Goal: Task Accomplishment & Management: Manage account settings

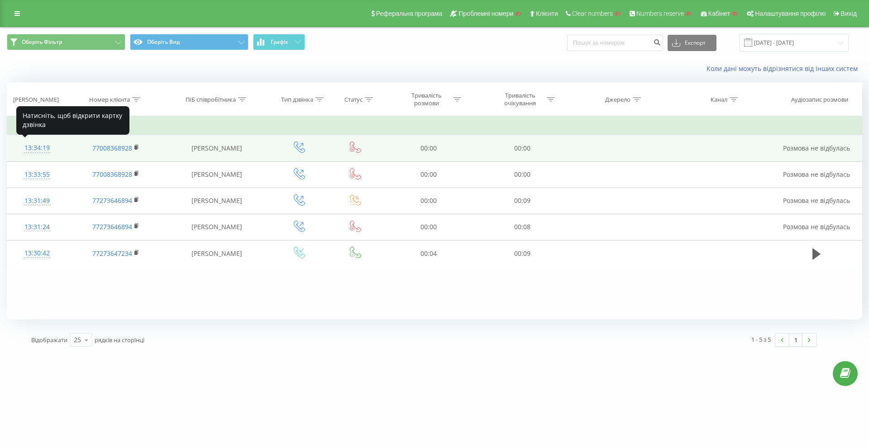
click at [41, 146] on div "13:34:19" at bounding box center [37, 148] width 42 height 18
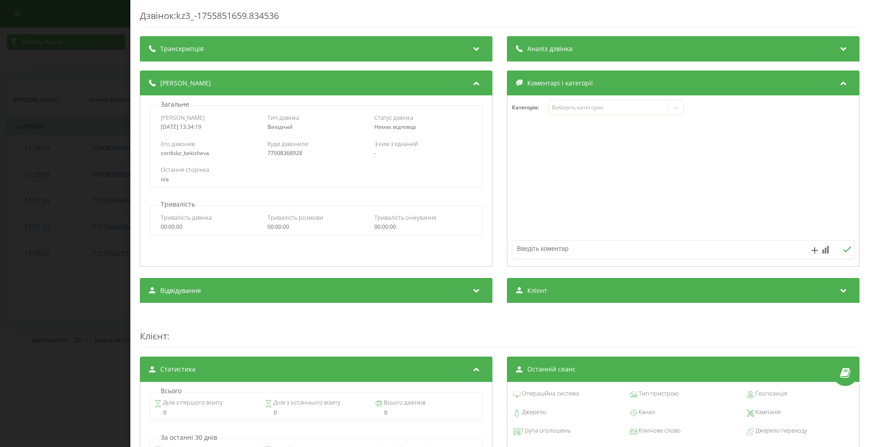
click at [61, 293] on div "Дзвінок : kz3_-1755851659.834536 Транскрипція Для AI-аналізу майбутніх дзвінків…" at bounding box center [434, 223] width 869 height 447
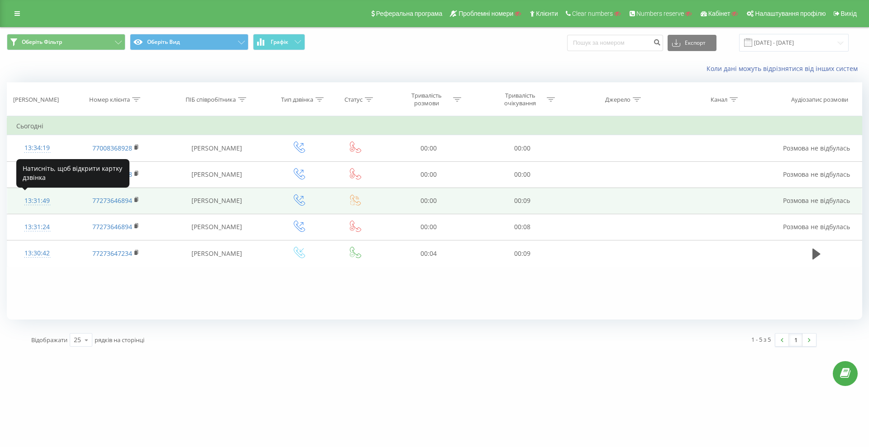
click at [39, 199] on div "13:31:49" at bounding box center [37, 201] width 42 height 18
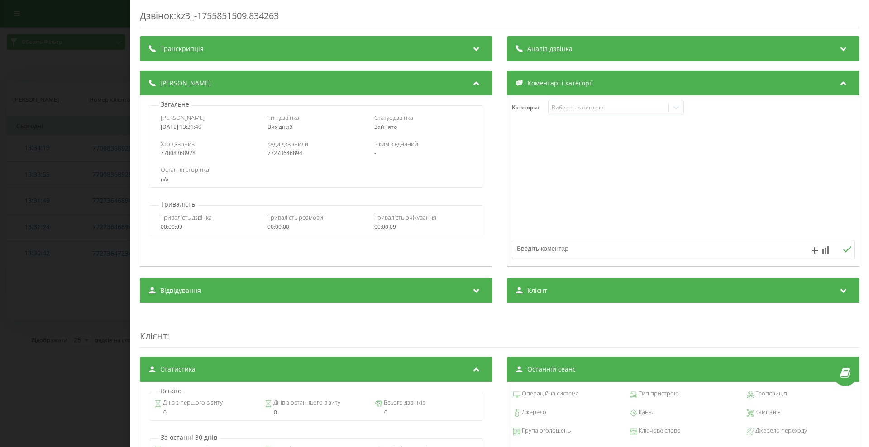
click at [169, 153] on div "77008368928" at bounding box center [209, 153] width 97 height 6
copy div "77008368928"
click at [52, 203] on div "Дзвінок : kz3_-1755851509.834263 Транскрипція Для AI-аналізу майбутніх дзвінків…" at bounding box center [434, 223] width 869 height 447
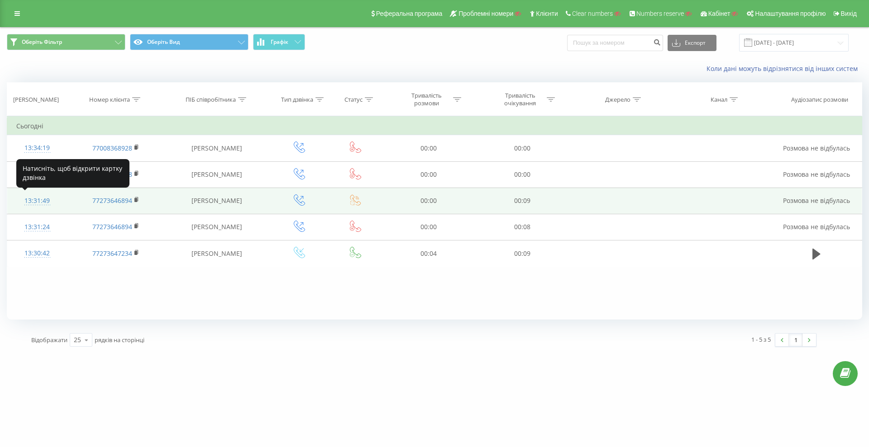
click at [42, 200] on div "13:31:49" at bounding box center [37, 201] width 42 height 18
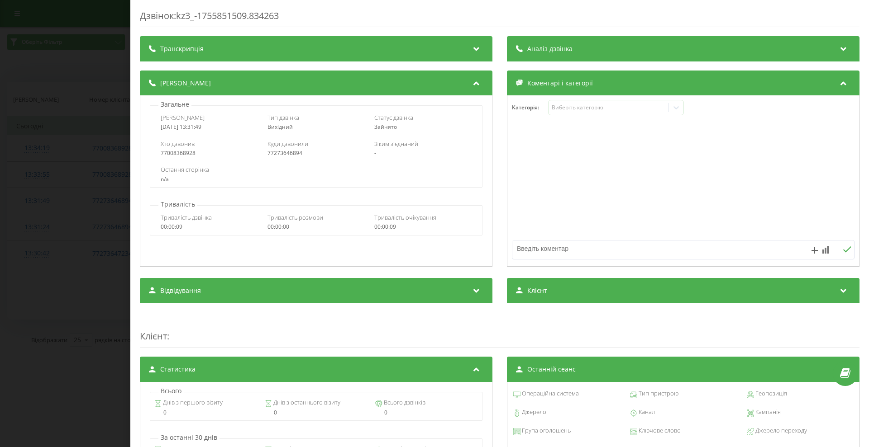
click at [62, 93] on div "Дзвінок : kz3_-1755851509.834263 Транскрипція Для AI-аналізу майбутніх дзвінків…" at bounding box center [434, 223] width 869 height 447
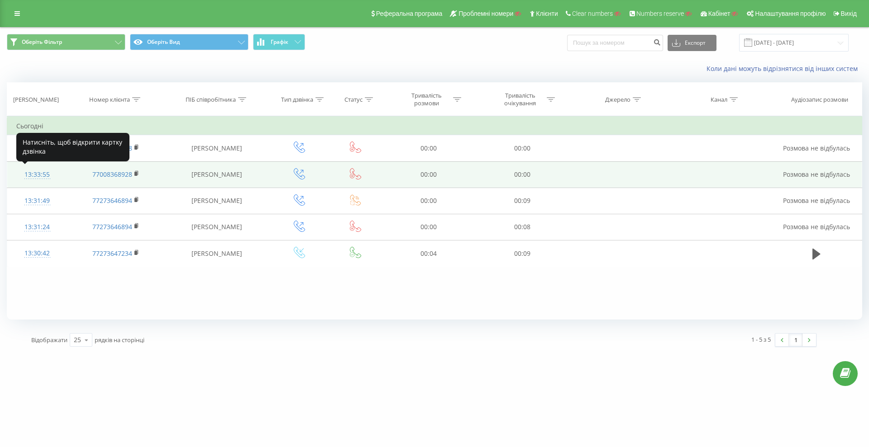
click at [34, 169] on div "13:33:55" at bounding box center [37, 175] width 42 height 18
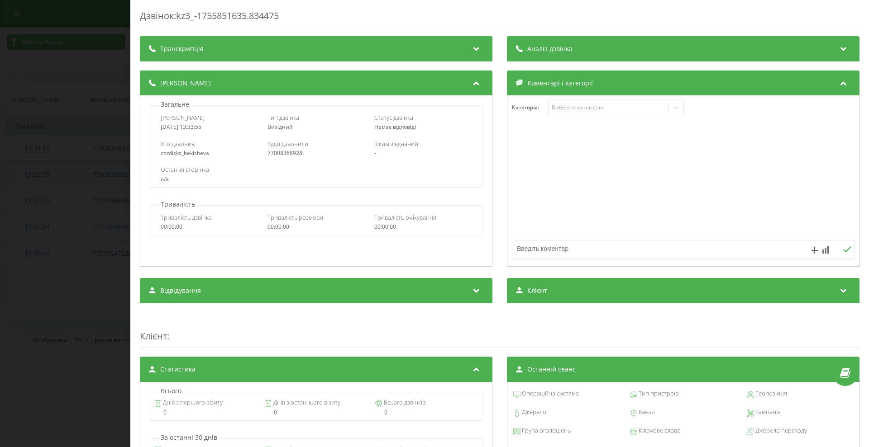
click at [34, 169] on div "Дзвінок : kz3_-1755851635.834475 Транскрипція Для AI-аналізу майбутніх дзвінків…" at bounding box center [434, 223] width 869 height 447
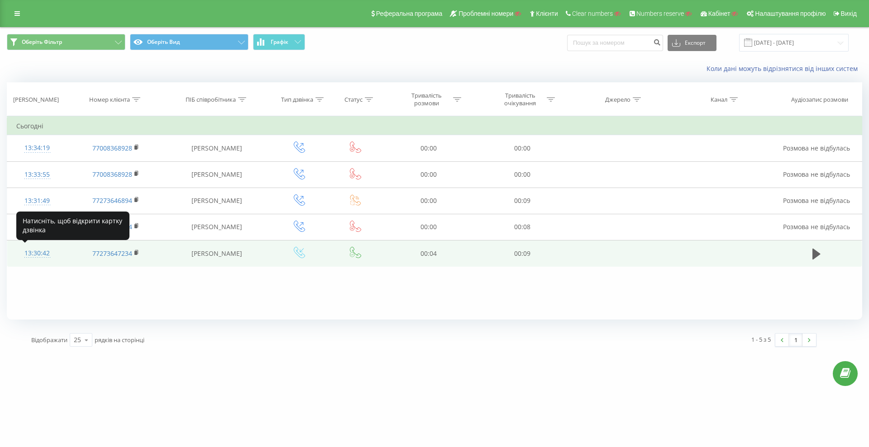
click at [38, 250] on div "13:30:42" at bounding box center [37, 254] width 42 height 18
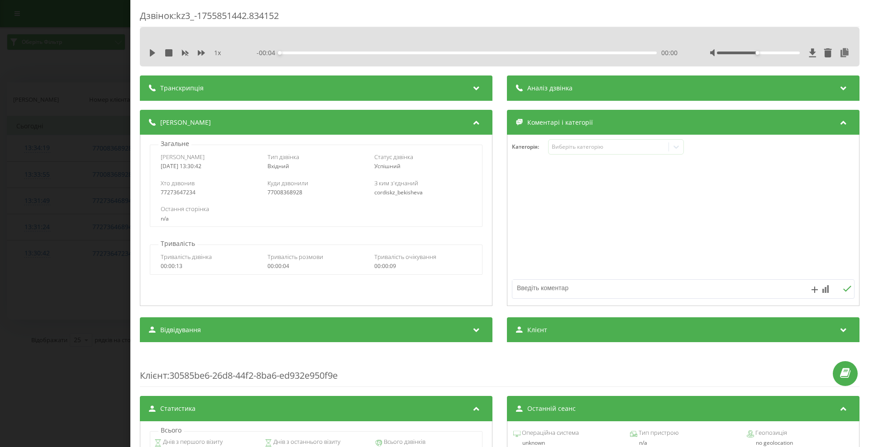
click at [46, 267] on div "Дзвінок : kz3_-1755851442.834152 1 x - 00:04 00:00 00:00 Транскрипція Для AI-ан…" at bounding box center [434, 223] width 869 height 447
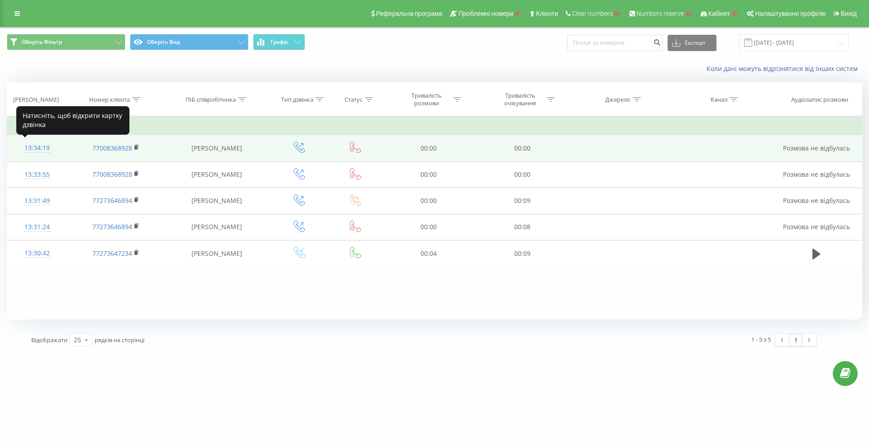
click at [43, 151] on div "13:34:19" at bounding box center [37, 148] width 42 height 18
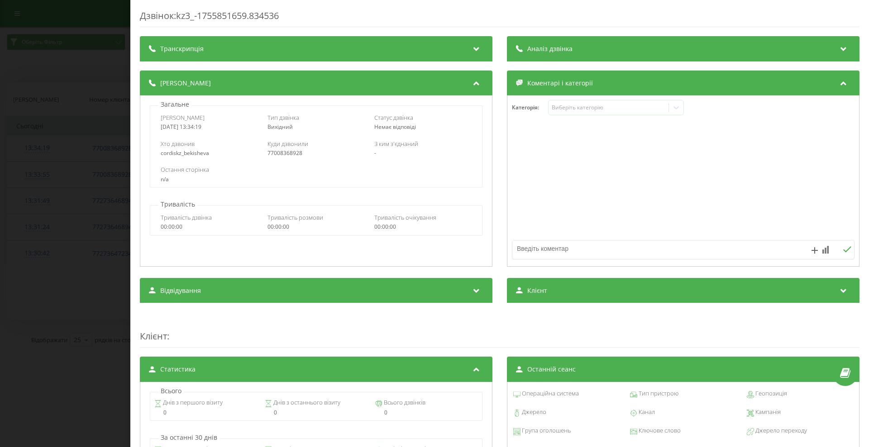
click at [49, 196] on div "Дзвінок : kz3_-1755851659.834536 Транскрипція Для AI-аналізу майбутніх дзвінків…" at bounding box center [434, 223] width 869 height 447
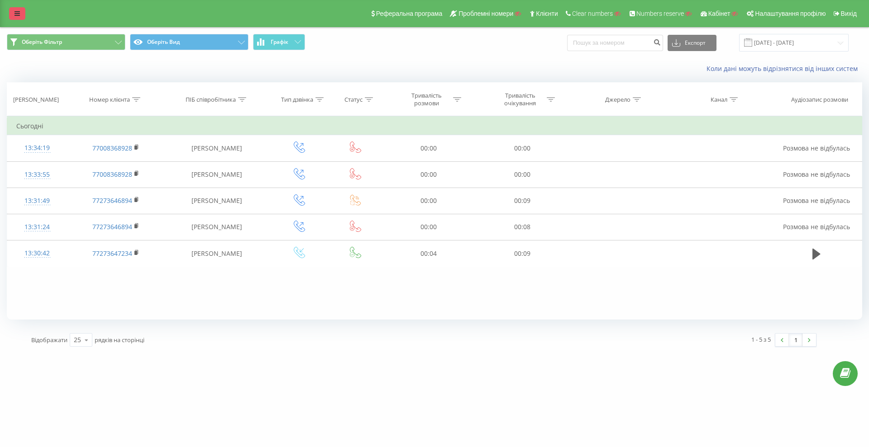
click at [22, 11] on link at bounding box center [17, 13] width 16 height 13
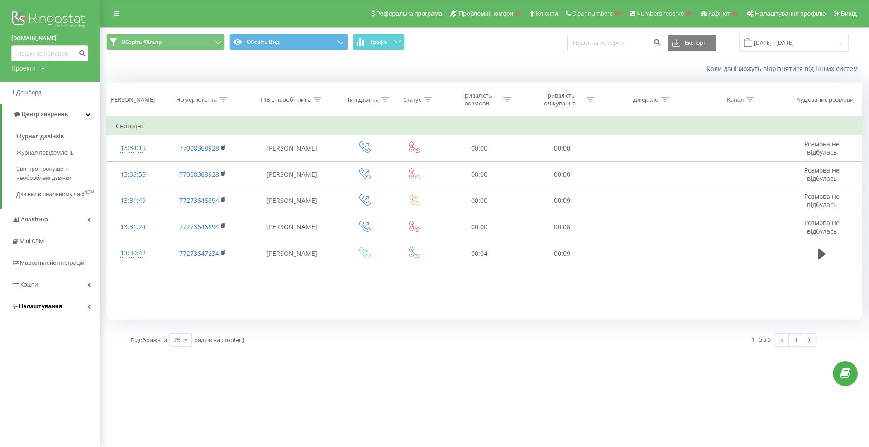
click at [14, 309] on icon at bounding box center [15, 307] width 5 height 6
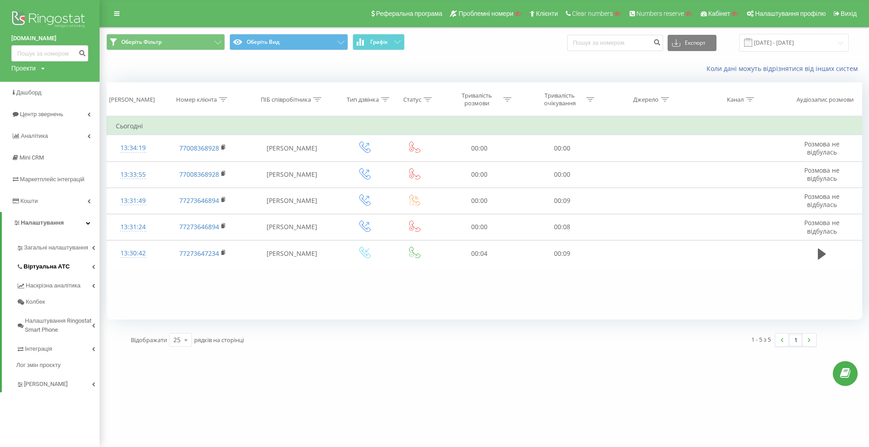
click at [60, 265] on span "Віртуальна АТС" at bounding box center [47, 266] width 46 height 9
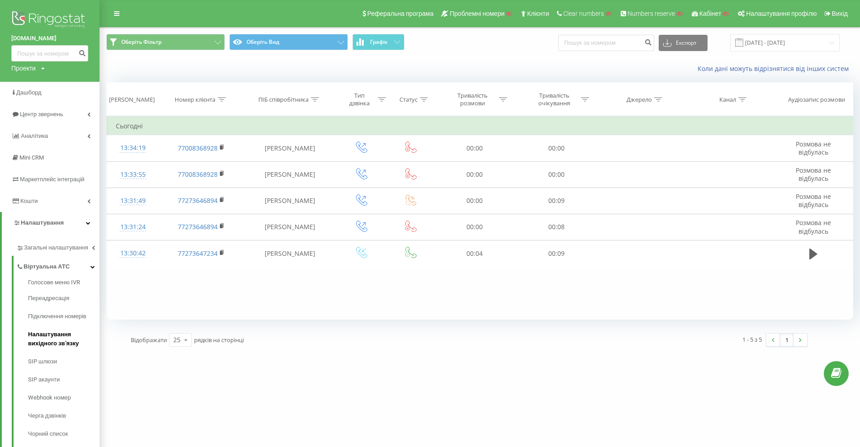
click at [59, 341] on span "Налаштування вихідного зв’язку" at bounding box center [61, 339] width 67 height 18
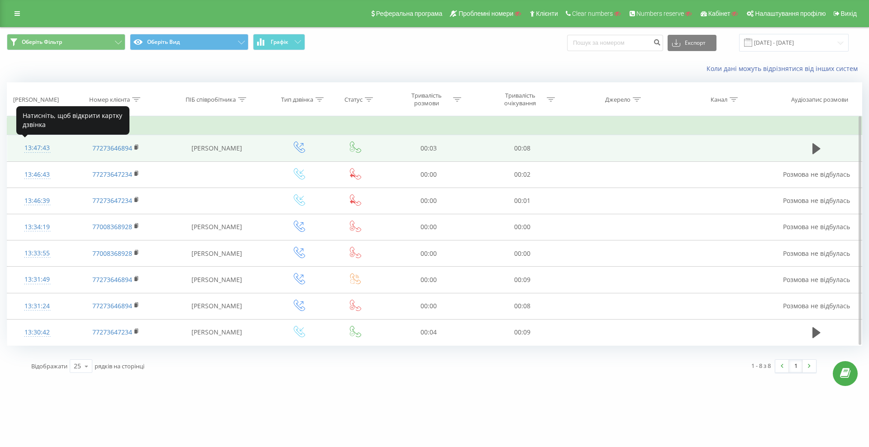
click at [33, 144] on div "13:47:43" at bounding box center [37, 148] width 42 height 18
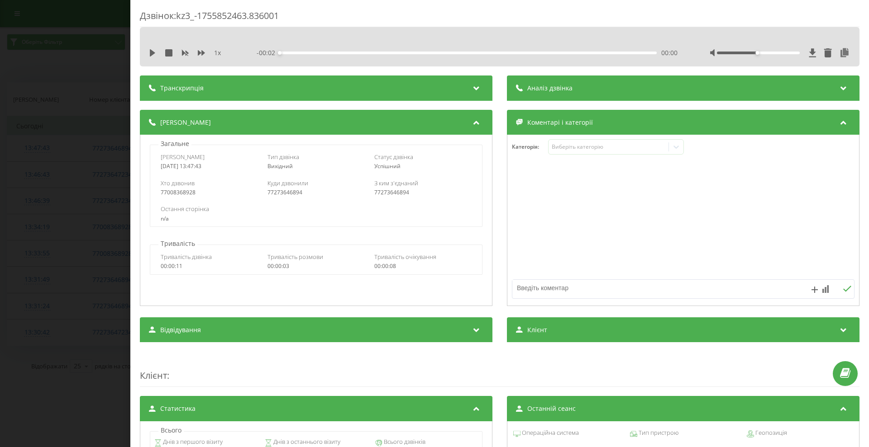
click at [34, 168] on div "Дзвінок : kz3_-1755852463.836001 1 x - 00:02 00:00 00:00 Транскрипція Для AI-ан…" at bounding box center [434, 223] width 869 height 447
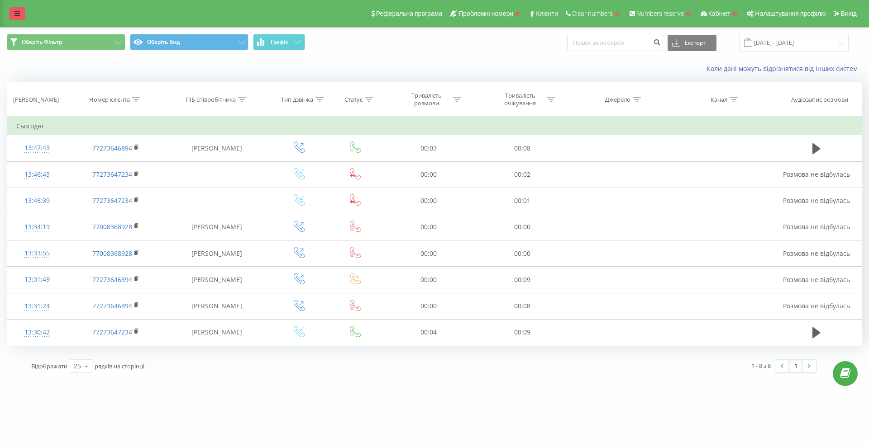
click at [14, 12] on link at bounding box center [17, 13] width 16 height 13
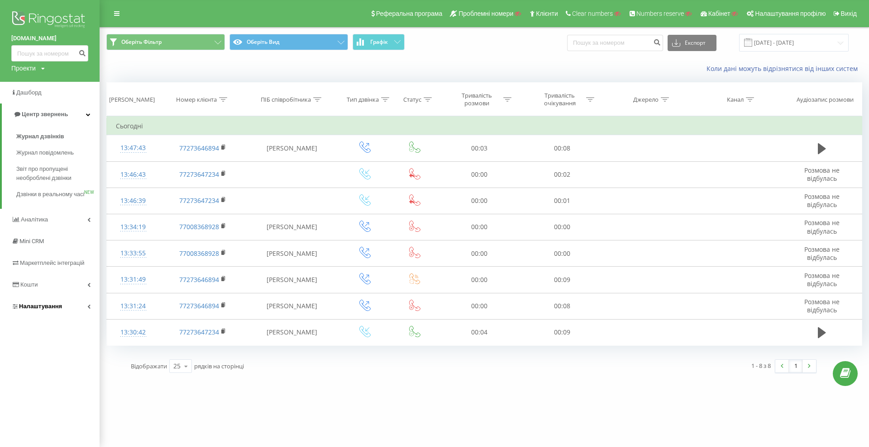
click at [26, 318] on link "Налаштування" at bounding box center [50, 307] width 100 height 22
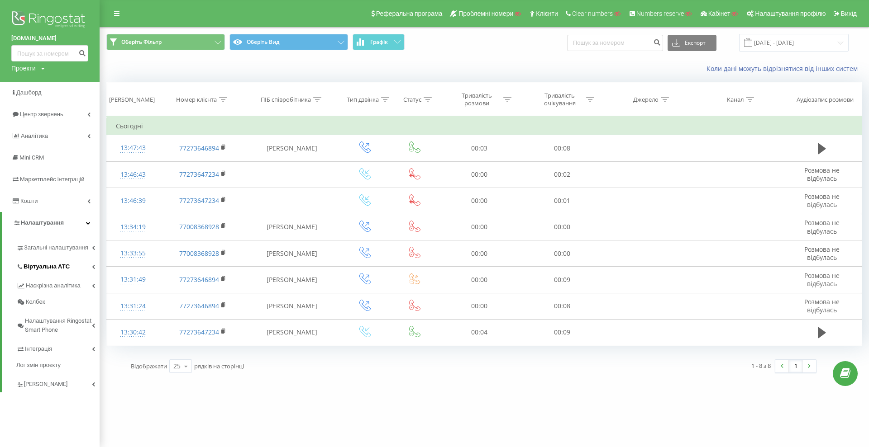
click at [71, 267] on link "Віртуальна АТС" at bounding box center [57, 265] width 83 height 19
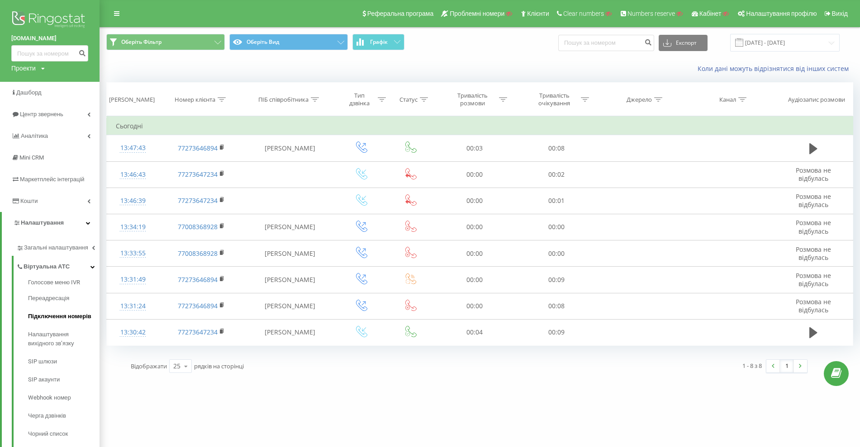
click at [55, 310] on link "Підключення номерів" at bounding box center [63, 317] width 71 height 18
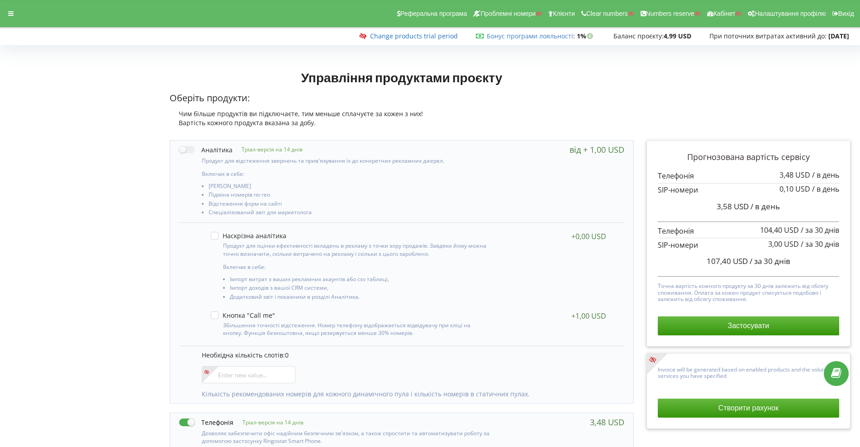
click at [399, 37] on link "Change products trial period" at bounding box center [414, 36] width 88 height 9
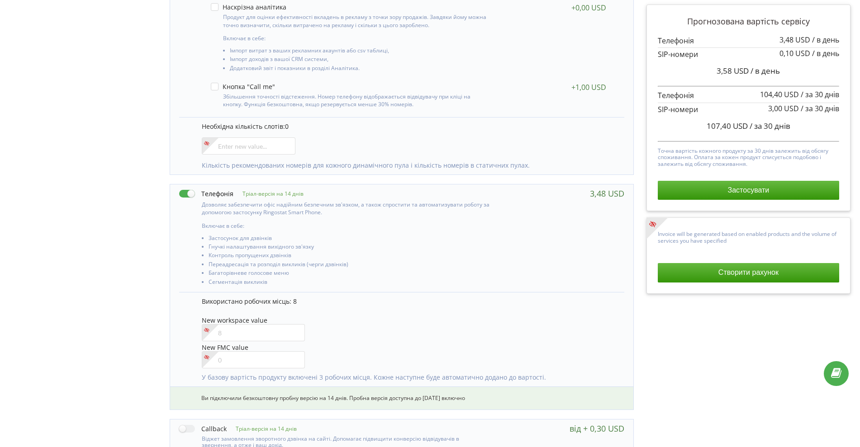
scroll to position [230, 0]
click at [244, 332] on input"] "number" at bounding box center [254, 332] width 104 height 17
click at [295, 335] on input"] "-1" at bounding box center [254, 332] width 104 height 17
click at [295, 330] on input"] "0" at bounding box center [254, 332] width 104 height 17
click at [295, 330] on input"] "1" at bounding box center [254, 332] width 104 height 17
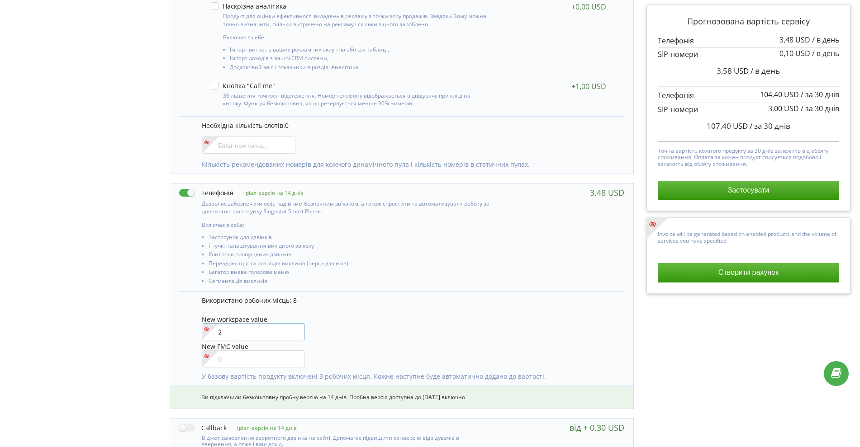
click at [295, 330] on input"] "2" at bounding box center [254, 332] width 104 height 17
click at [295, 330] on input"] "3" at bounding box center [254, 332] width 104 height 17
click at [295, 330] on input"] "4" at bounding box center [254, 332] width 104 height 17
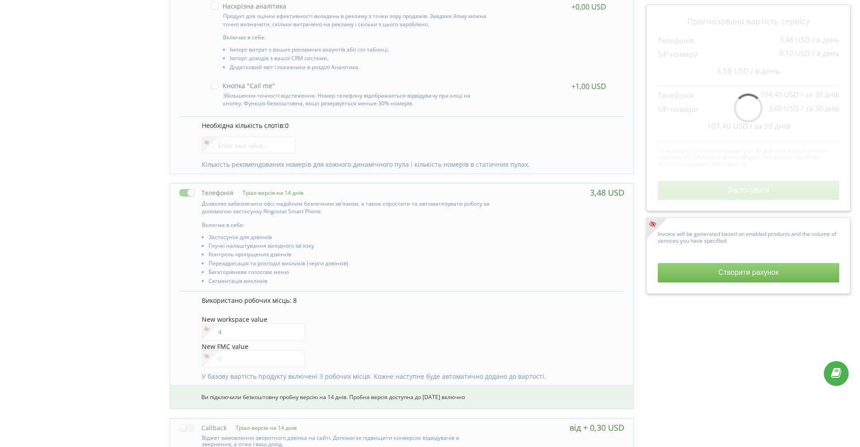
click at [354, 306] on div "Використано робочих місць: 8" at bounding box center [409, 303] width 414 height 14
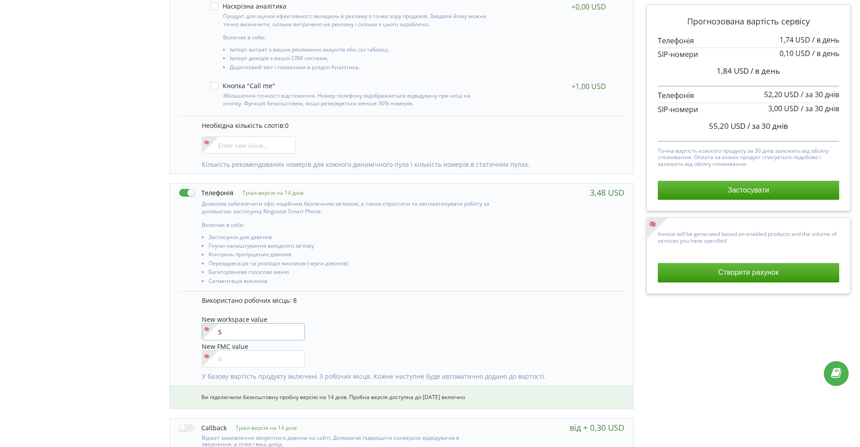
click at [295, 330] on input"] "5" at bounding box center [254, 332] width 104 height 17
click at [295, 330] on input"] "6" at bounding box center [254, 332] width 104 height 17
click at [295, 330] on input"] "7" at bounding box center [254, 332] width 104 height 17
click at [295, 330] on input"] "8" at bounding box center [254, 332] width 104 height 17
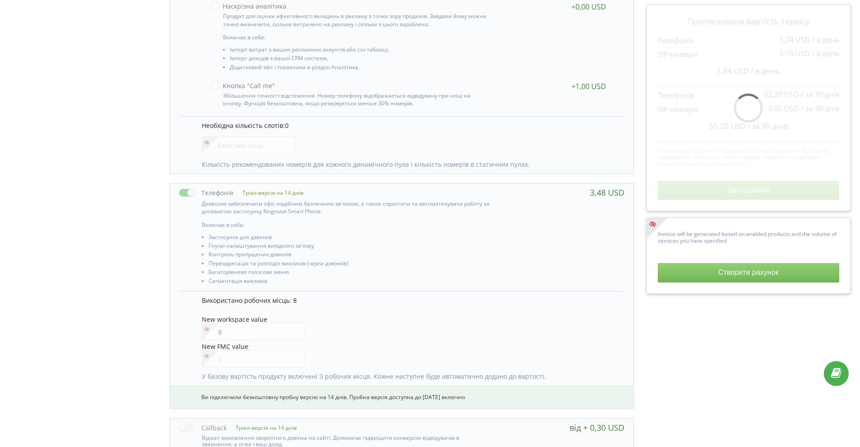
click at [386, 328] on div "New workspace value 8" at bounding box center [409, 329] width 414 height 26
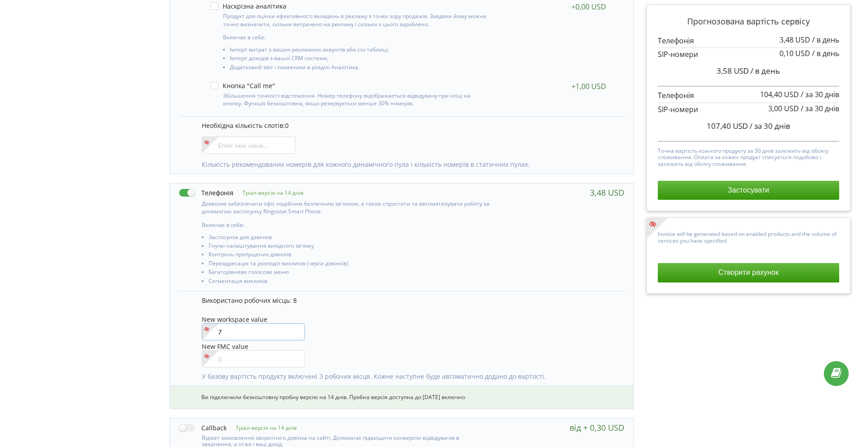
click at [293, 333] on input"] "7" at bounding box center [254, 332] width 104 height 17
click at [293, 333] on input"] "6" at bounding box center [254, 332] width 104 height 17
click at [293, 333] on input"] "5" at bounding box center [254, 332] width 104 height 17
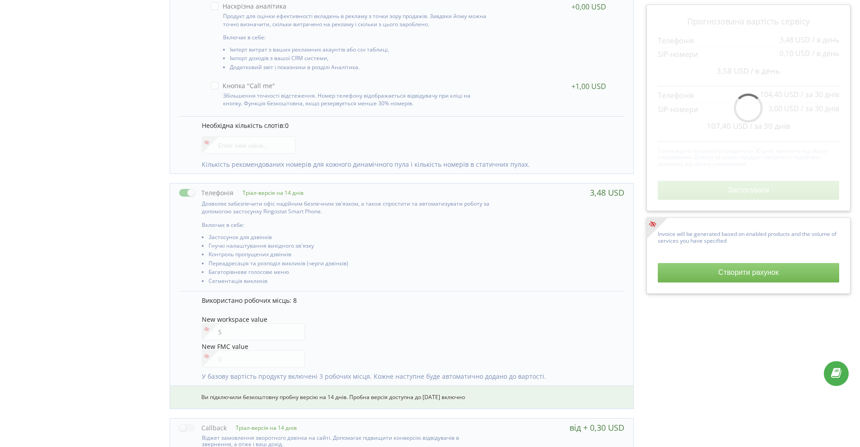
click at [382, 300] on p "Використано робочих місць: 8" at bounding box center [409, 300] width 414 height 9
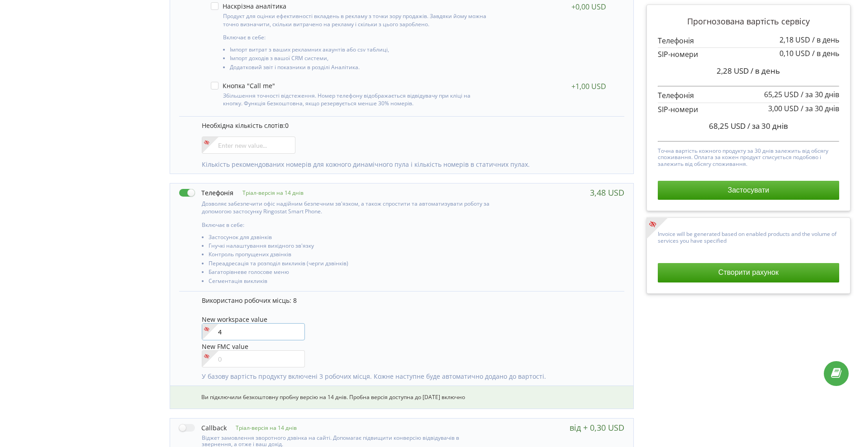
click at [295, 335] on input"] "4" at bounding box center [254, 332] width 104 height 17
click at [295, 335] on input"] "3" at bounding box center [254, 332] width 104 height 17
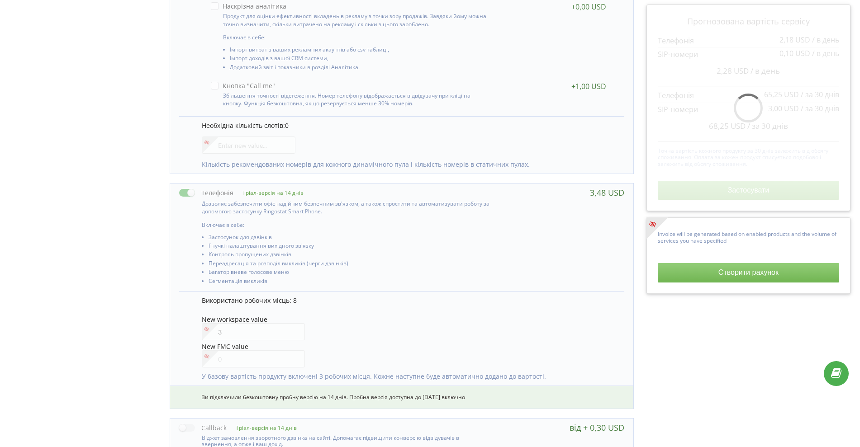
click at [357, 325] on div "New workspace value 3" at bounding box center [409, 329] width 414 height 26
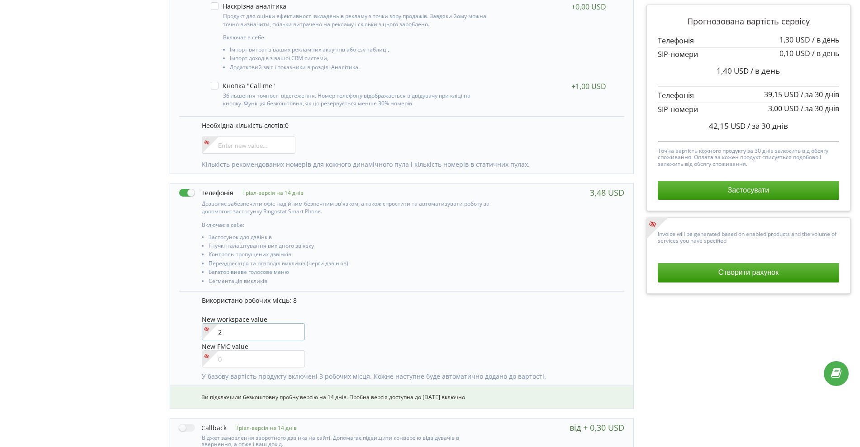
click at [297, 334] on input"] "2" at bounding box center [254, 332] width 104 height 17
type input"] "1"
click at [297, 334] on input"] "1" at bounding box center [254, 332] width 104 height 17
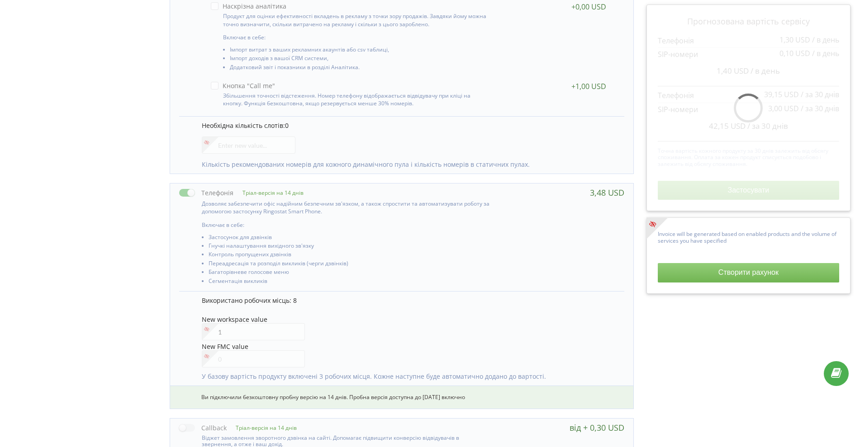
click at [328, 329] on div "New workspace value 1" at bounding box center [409, 329] width 414 height 26
